Goal: Entertainment & Leisure: Consume media (video, audio)

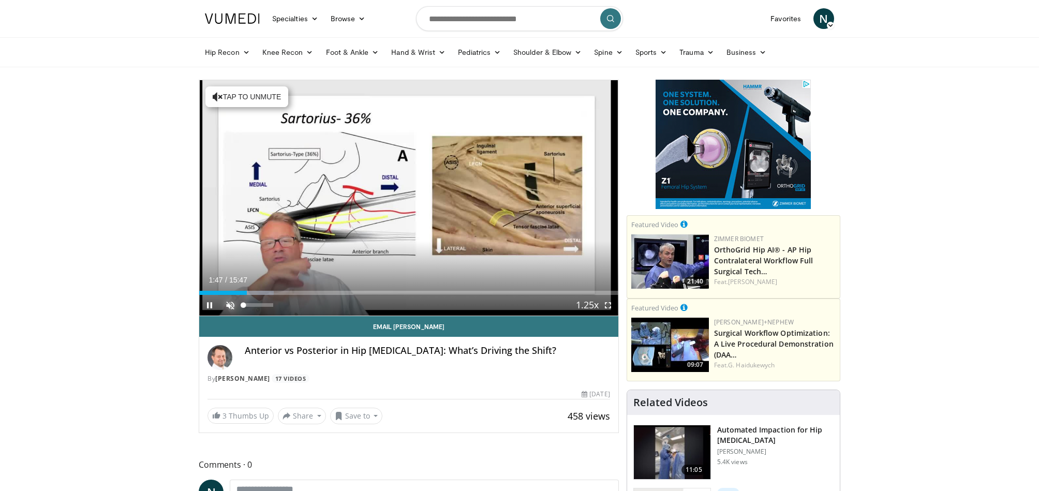
click at [230, 304] on span "Video Player" at bounding box center [230, 305] width 21 height 21
click at [208, 304] on span "Video Player" at bounding box center [209, 305] width 21 height 21
